Goal: Task Accomplishment & Management: Manage account settings

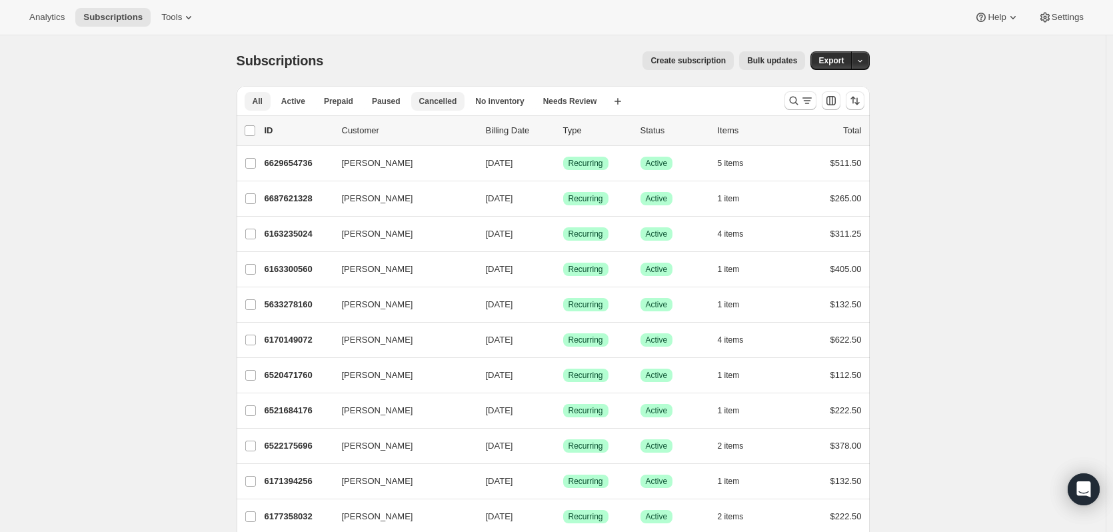
click at [429, 107] on button "Cancelled" at bounding box center [438, 101] width 54 height 19
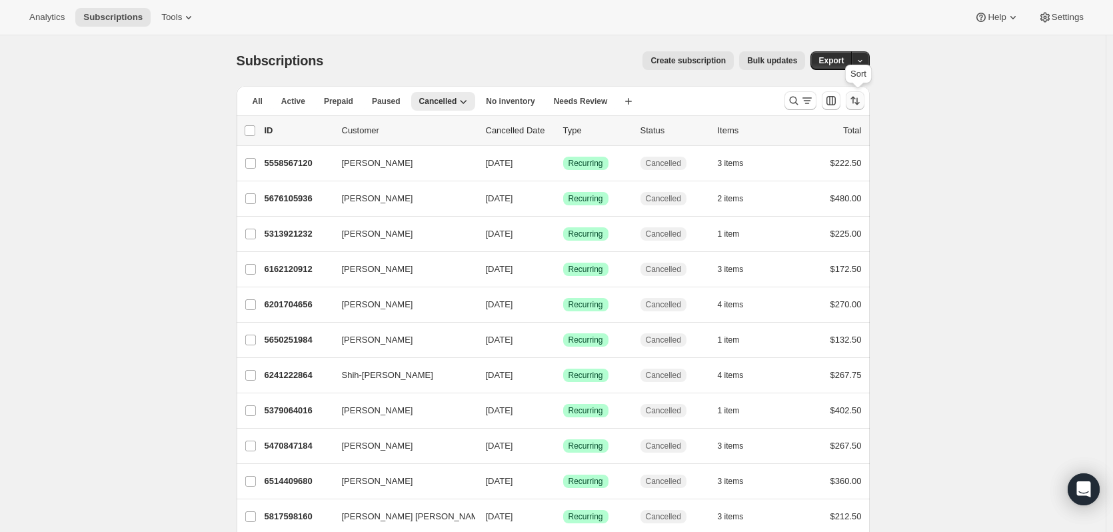
click at [855, 100] on icon "Sort the results" at bounding box center [854, 100] width 13 height 13
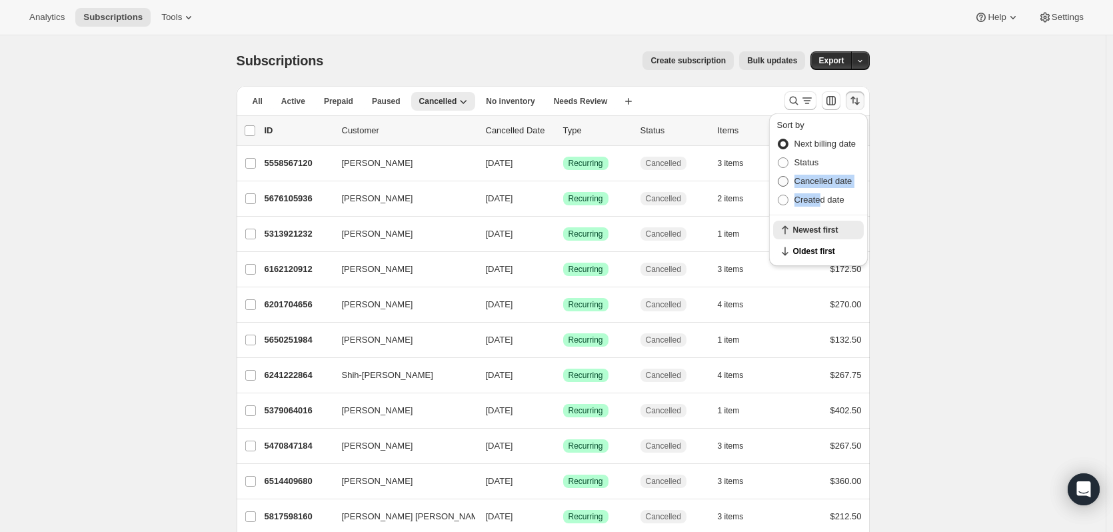
drag, startPoint x: 819, startPoint y: 201, endPoint x: 790, endPoint y: 179, distance: 36.2
click at [790, 179] on ul "Next billing date Status Cancelled date Created date" at bounding box center [818, 172] width 83 height 75
click at [786, 181] on span at bounding box center [783, 181] width 11 height 11
click at [778, 177] on input "Cancelled date" at bounding box center [778, 176] width 1 height 1
radio input "true"
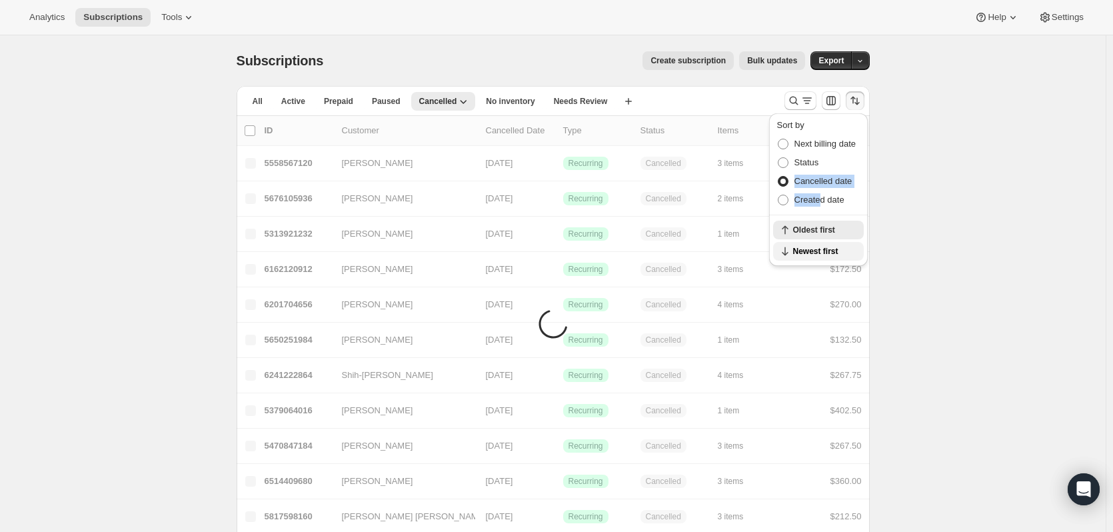
click at [812, 251] on span "Newest first" at bounding box center [824, 251] width 63 height 11
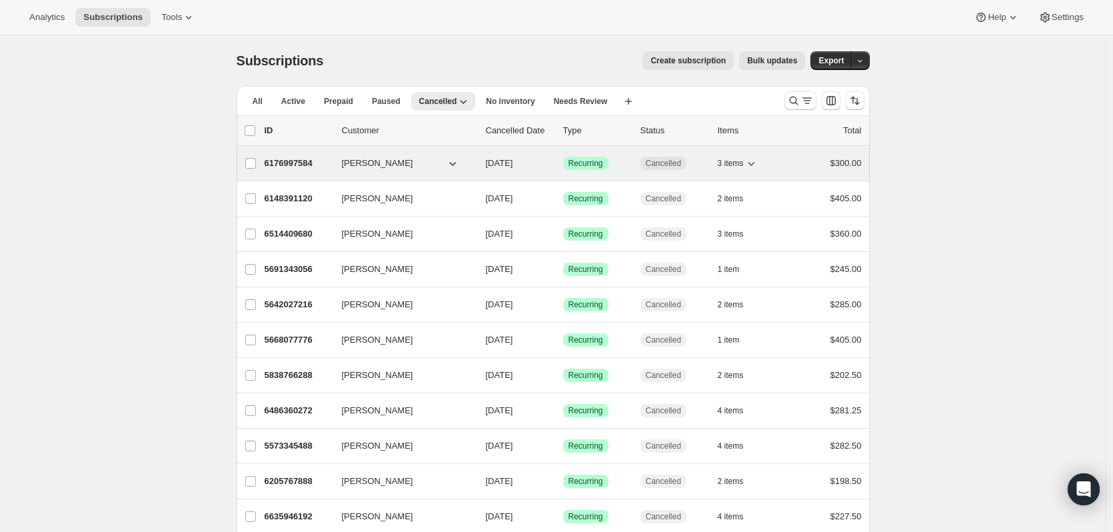
click at [286, 158] on p "6176997584" at bounding box center [298, 163] width 67 height 13
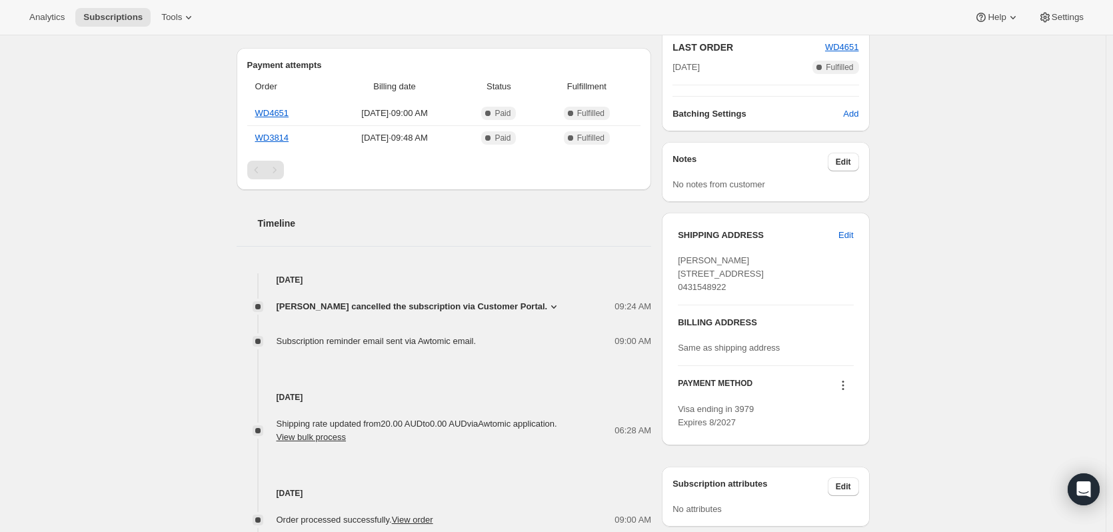
scroll to position [333, 0]
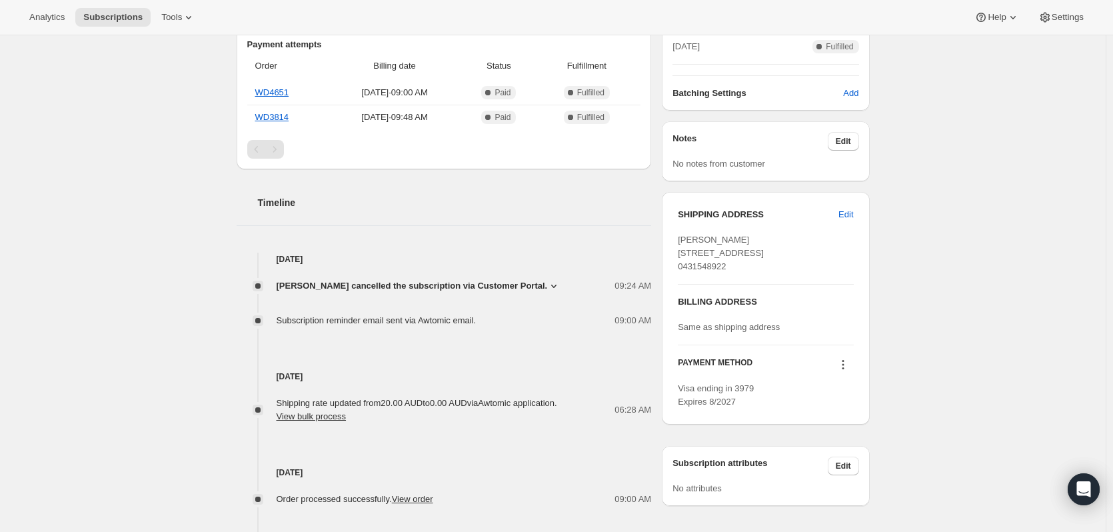
click at [547, 285] on icon at bounding box center [553, 285] width 13 height 13
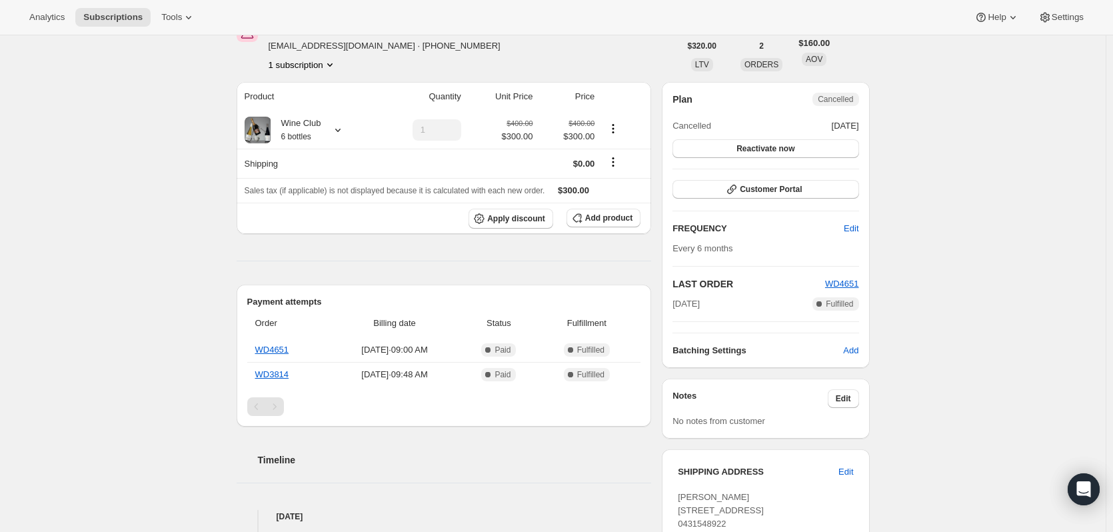
scroll to position [0, 0]
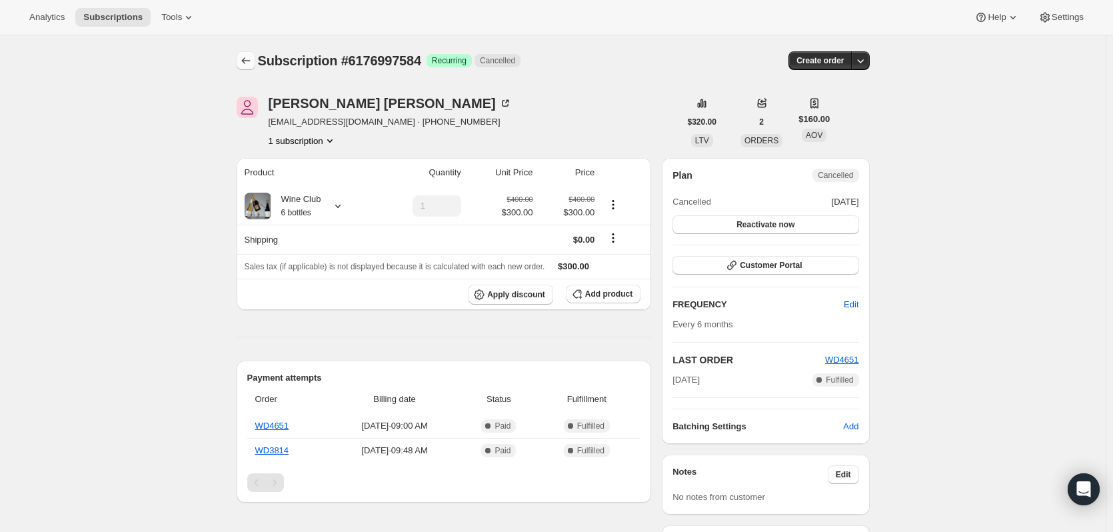
click at [245, 60] on icon "Subscriptions" at bounding box center [245, 60] width 13 height 13
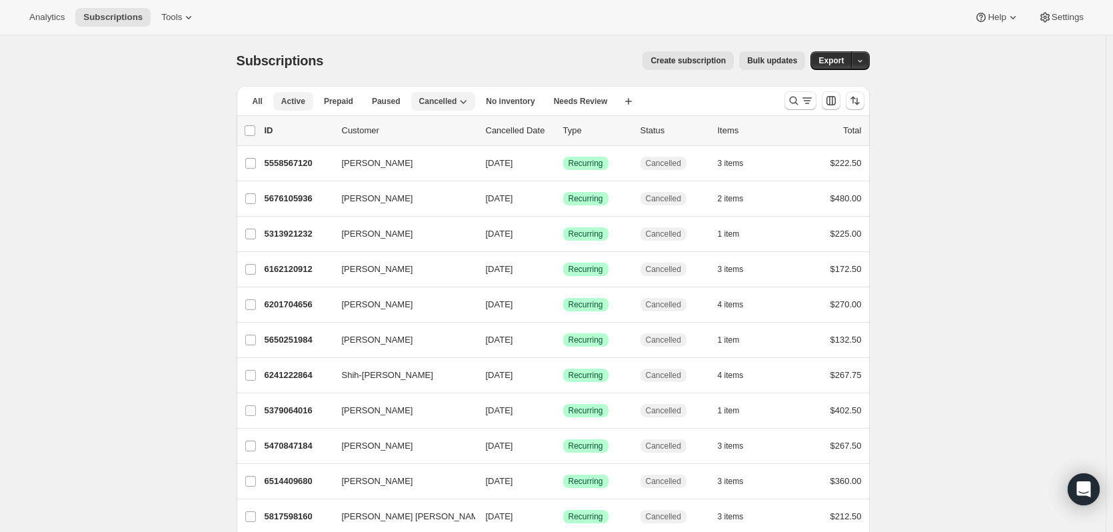
click at [296, 100] on span "Active" at bounding box center [293, 101] width 24 height 11
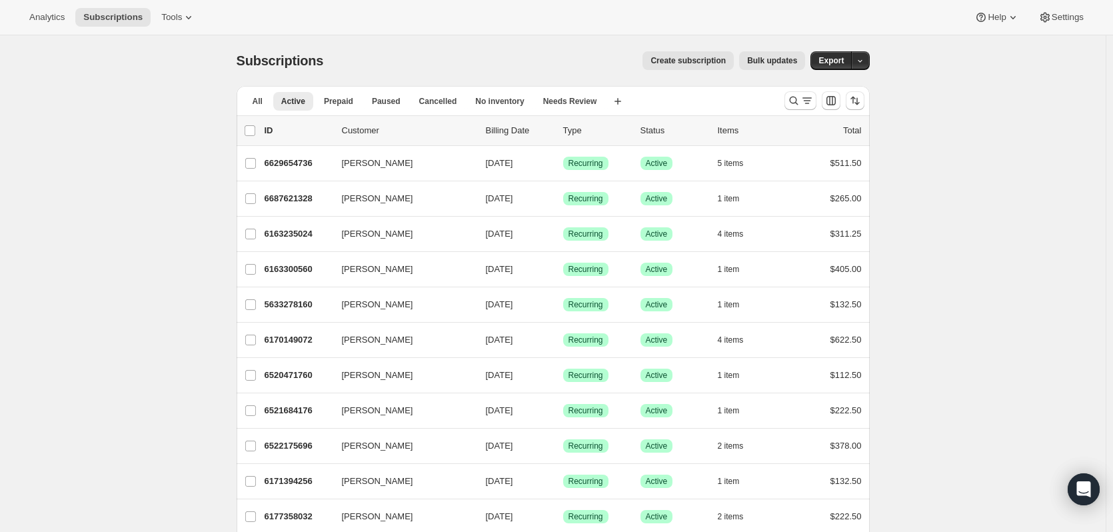
drag, startPoint x: 568, startPoint y: 349, endPoint x: 850, endPoint y: -108, distance: 537.3
click at [850, 0] on html "Analytics Subscriptions Tools Help Settings Skip to content Subscriptions. This…" at bounding box center [556, 266] width 1113 height 532
